Goal: Navigation & Orientation: Find specific page/section

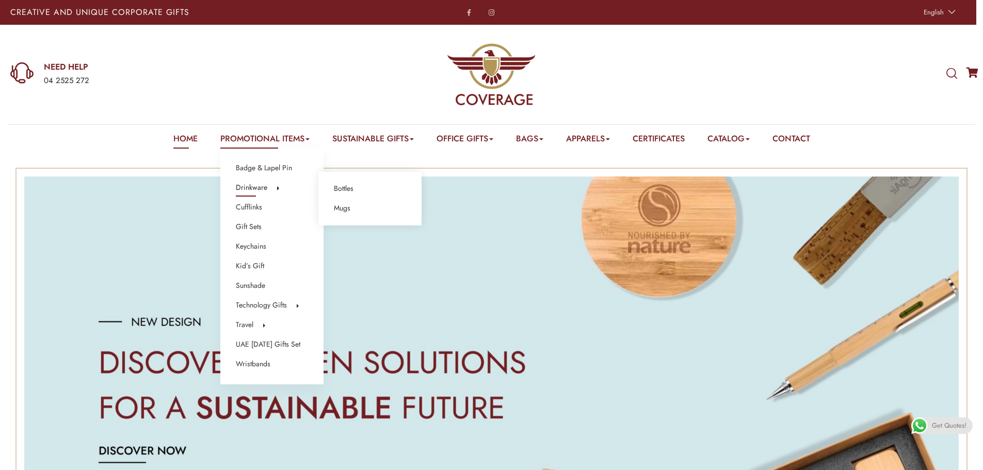
click at [252, 187] on link "Drinkware" at bounding box center [251, 187] width 31 height 13
click at [262, 141] on link "Promotional Items" at bounding box center [264, 141] width 89 height 16
click at [261, 167] on link "Badge & Lapel Pin" at bounding box center [264, 168] width 56 height 13
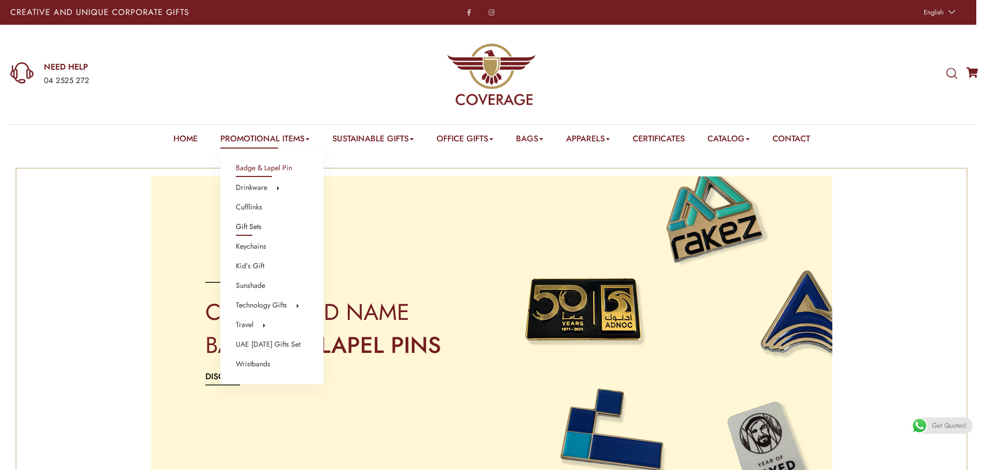
click at [242, 227] on link "Gift Sets" at bounding box center [249, 226] width 26 height 13
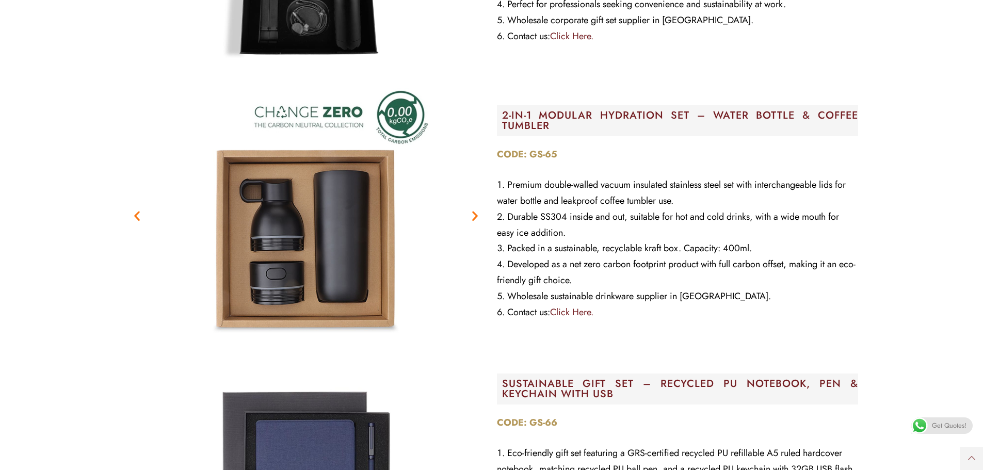
scroll to position [3974, 0]
